Goal: Communication & Community: Answer question/provide support

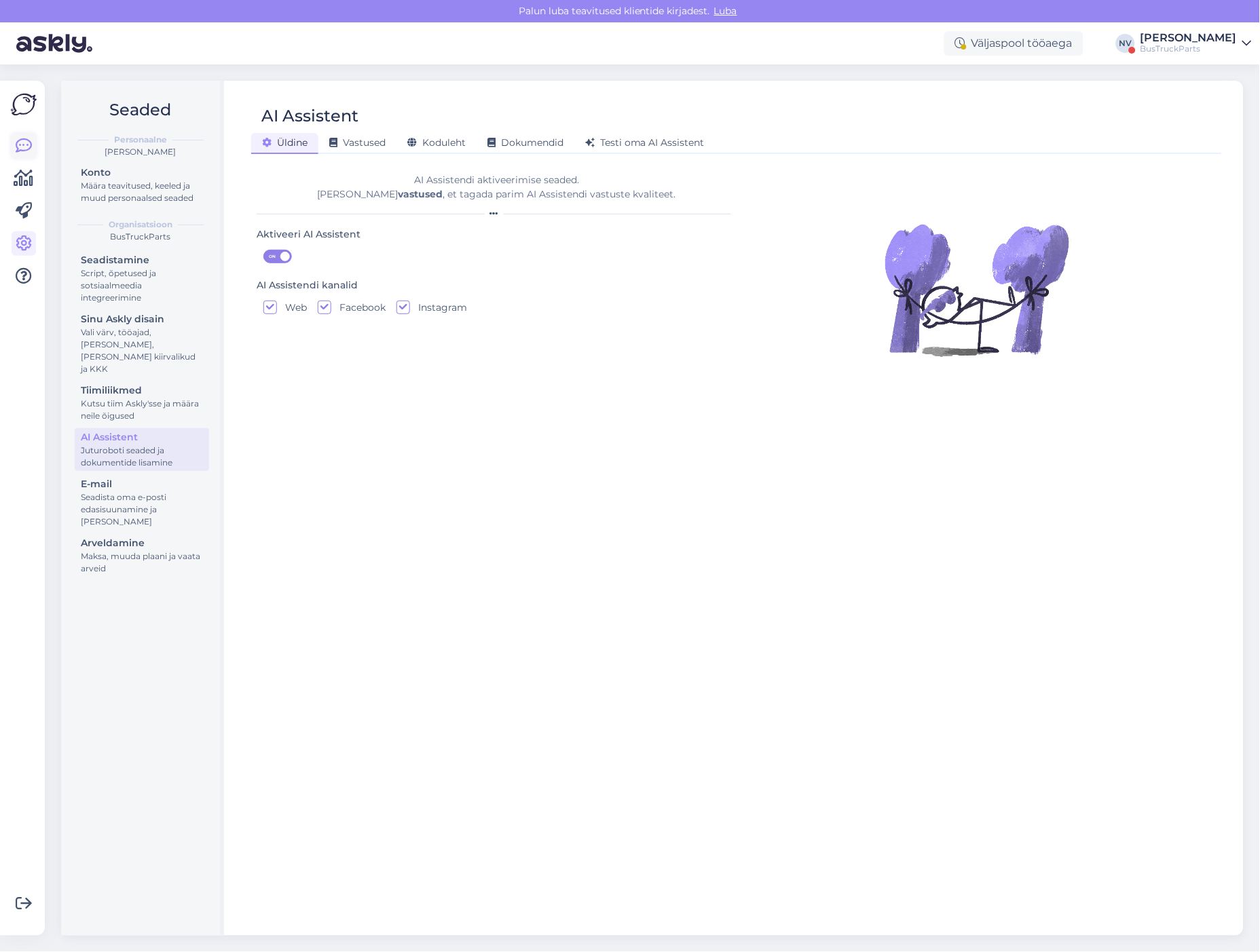
click at [22, 145] on icon at bounding box center [24, 146] width 16 height 16
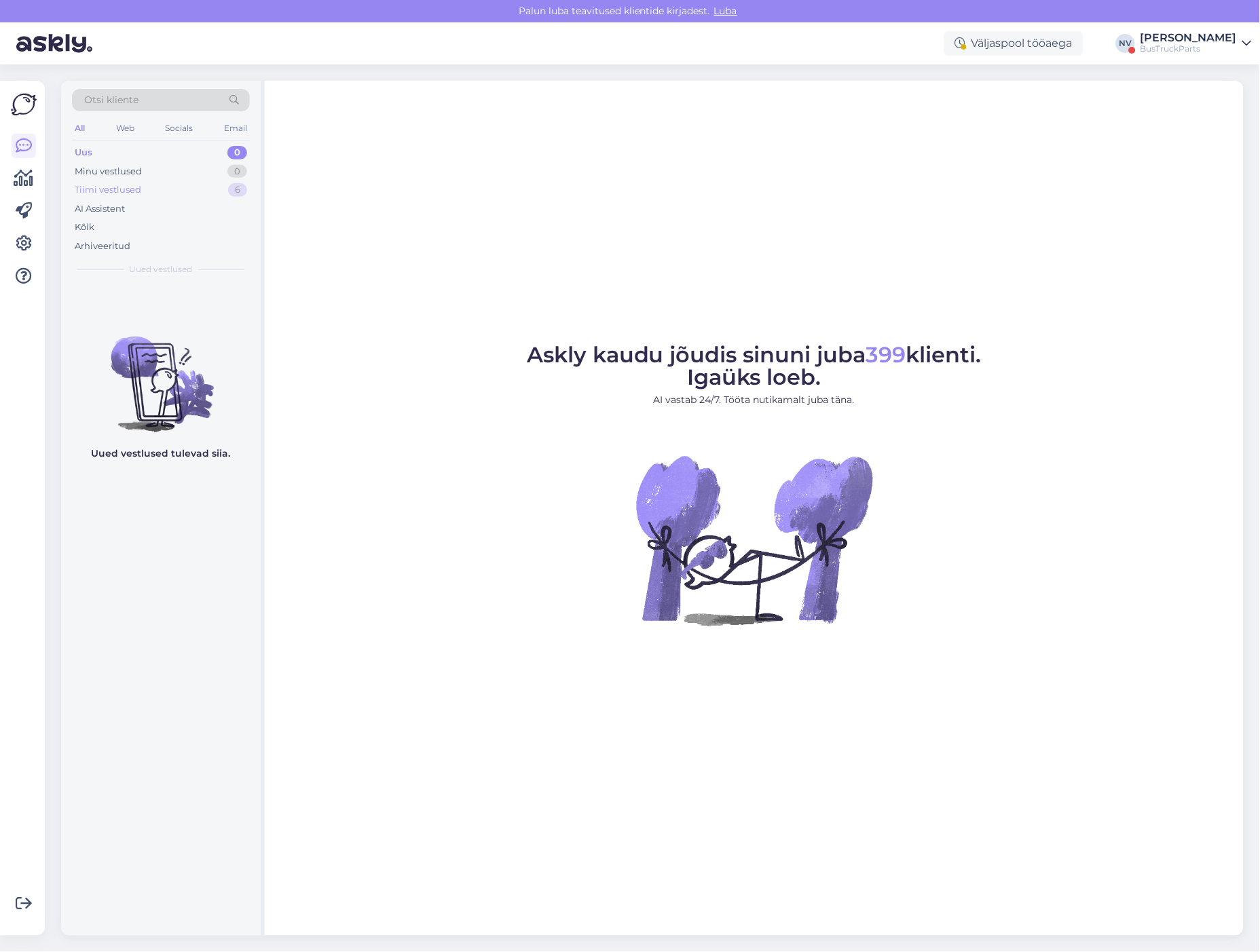
click at [127, 191] on div "Tiimi vestlused" at bounding box center [108, 190] width 67 height 14
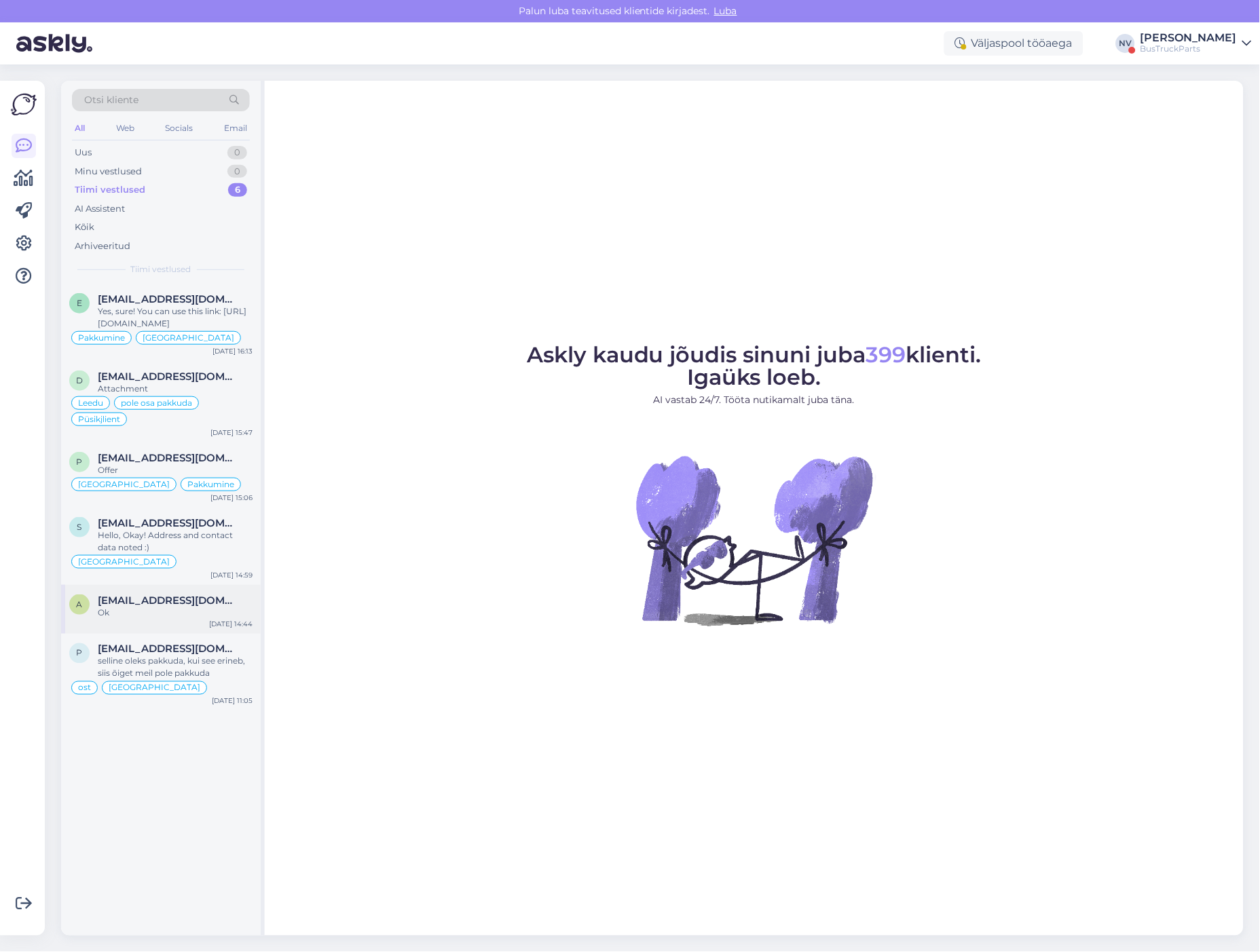
click at [171, 614] on div "Ok" at bounding box center [175, 613] width 155 height 12
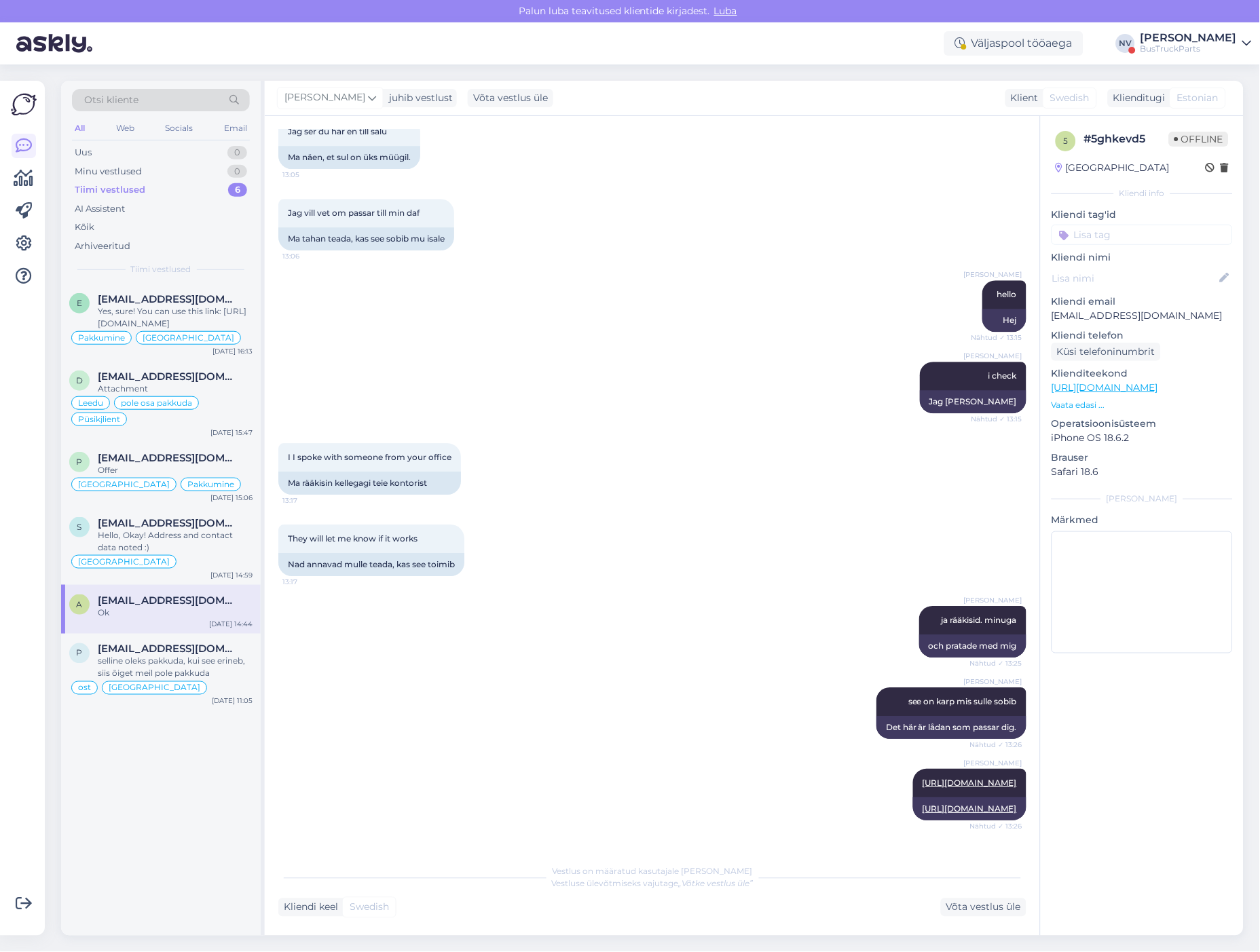
scroll to position [815, 0]
click at [1084, 233] on input at bounding box center [1142, 234] width 181 height 20
type input "Rootsi"
click at [1115, 270] on span "Rootsi" at bounding box center [1121, 271] width 27 height 8
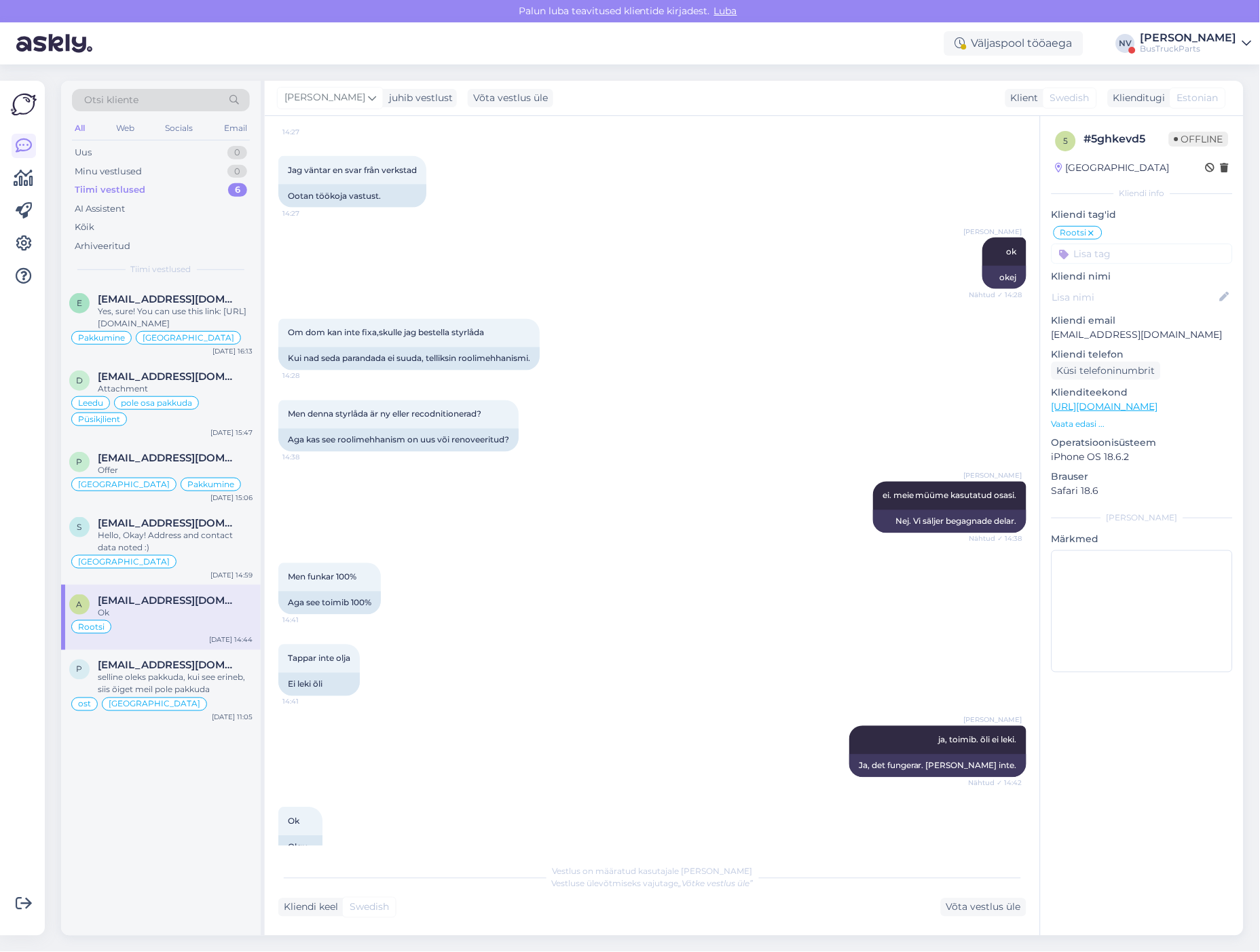
scroll to position [3037, 0]
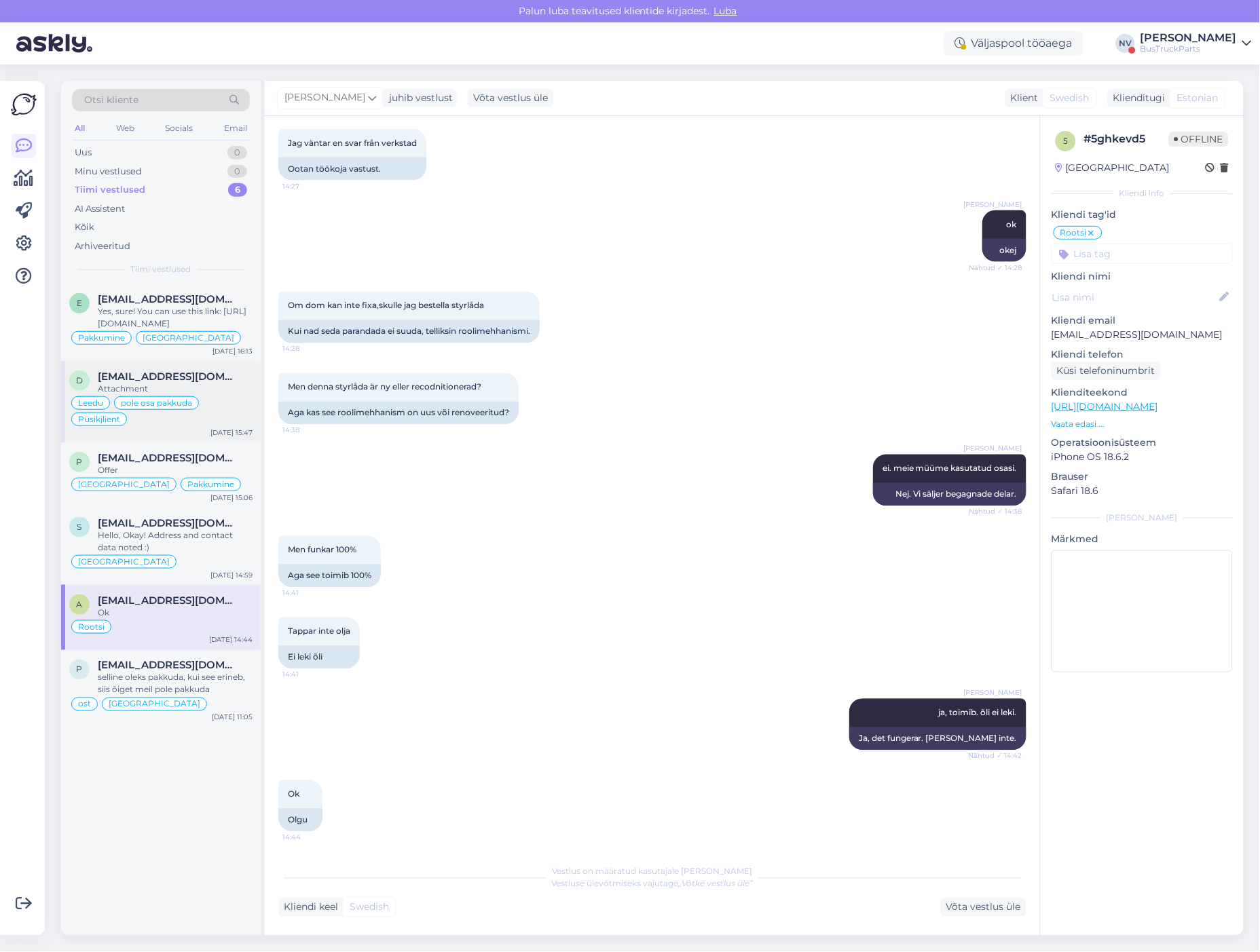
click at [212, 418] on div "Leedu pole osa pakkuda Püsikjlient" at bounding box center [161, 411] width 183 height 33
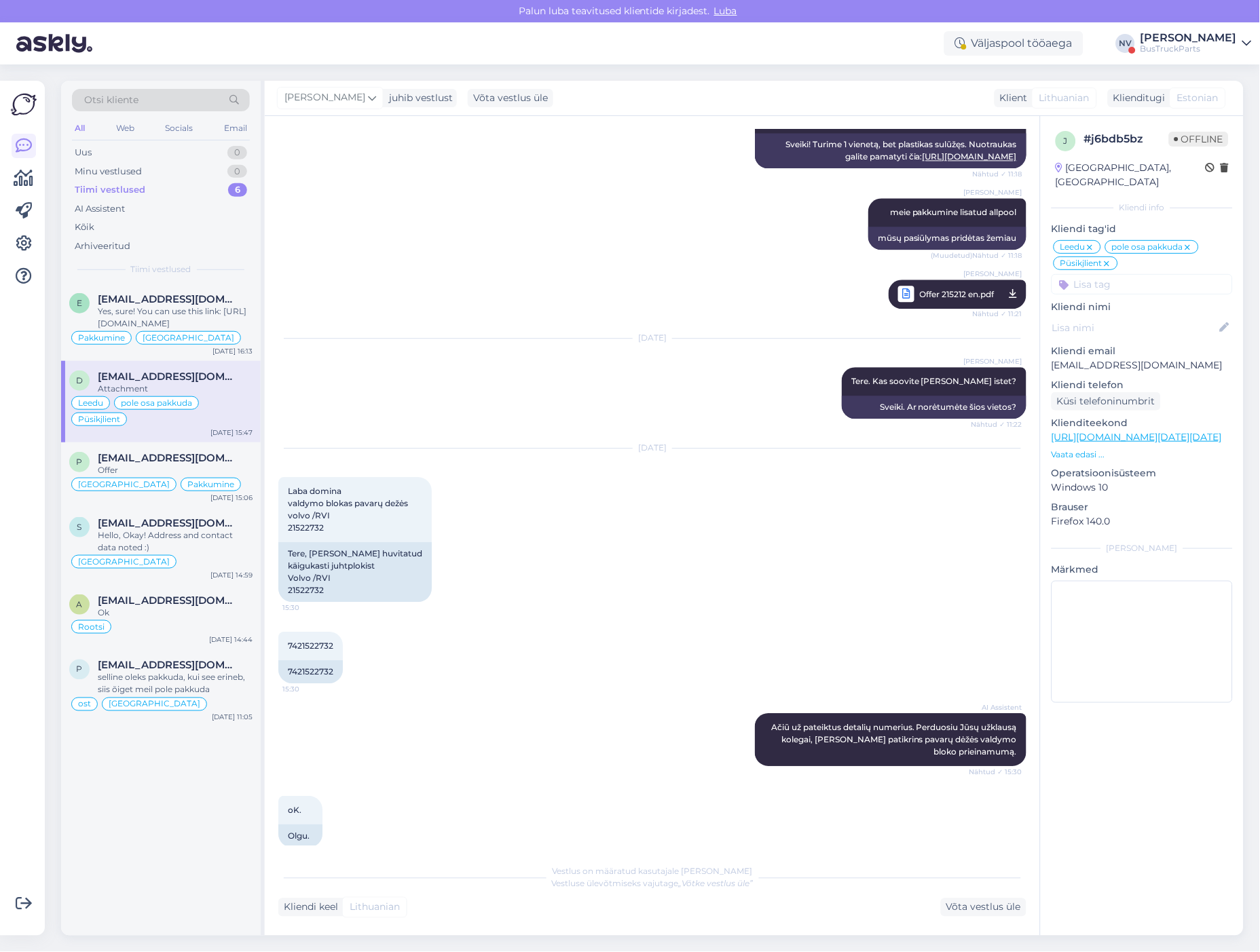
scroll to position [2041, 0]
